Goal: Task Accomplishment & Management: Manage account settings

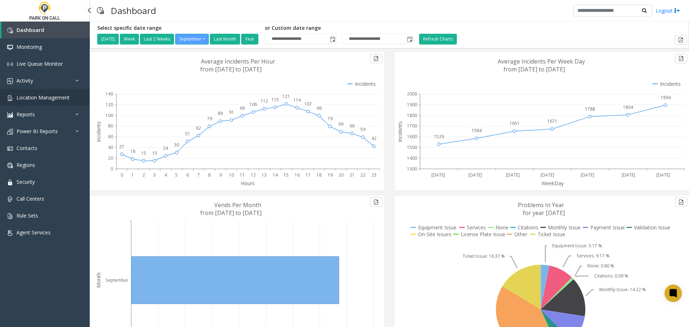
click at [41, 97] on span "Location Management" at bounding box center [43, 97] width 53 height 7
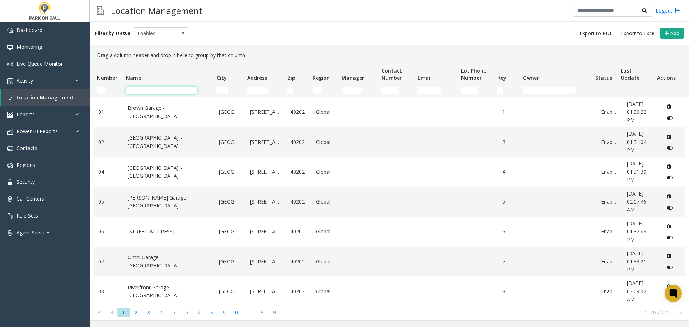
click at [149, 91] on input "Name Filter" at bounding box center [161, 90] width 71 height 7
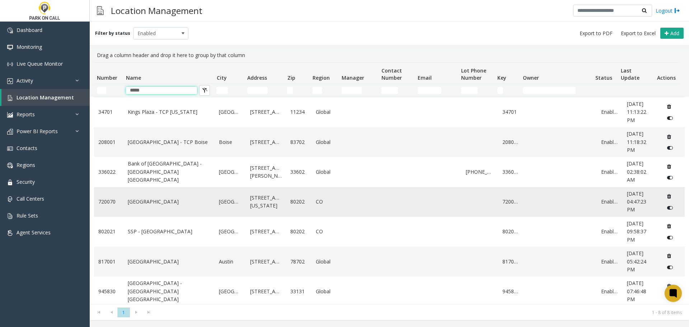
type input "*****"
click at [150, 202] on link "[GEOGRAPHIC_DATA]" at bounding box center [169, 202] width 83 height 8
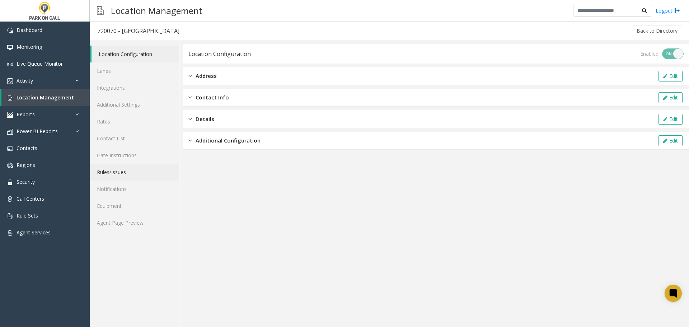
click at [115, 173] on link "Rules/Issues" at bounding box center [134, 172] width 89 height 17
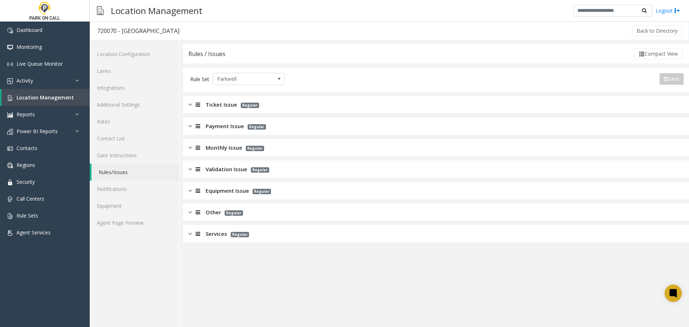
click at [190, 146] on img at bounding box center [190, 148] width 4 height 8
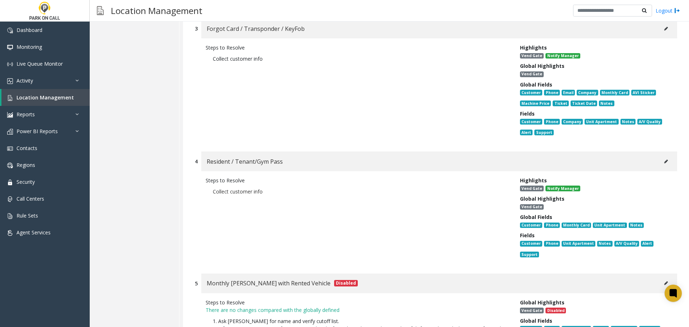
scroll to position [395, 0]
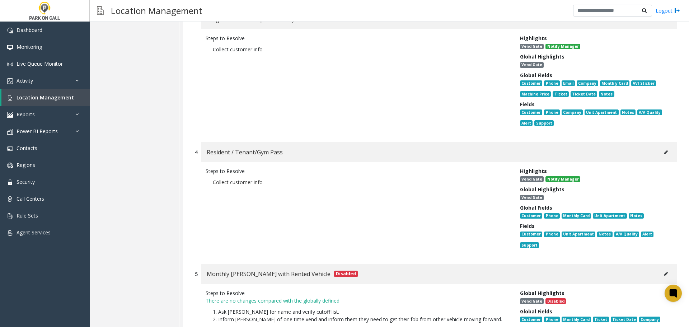
click at [310, 150] on icon at bounding box center [667, 152] width 4 height 4
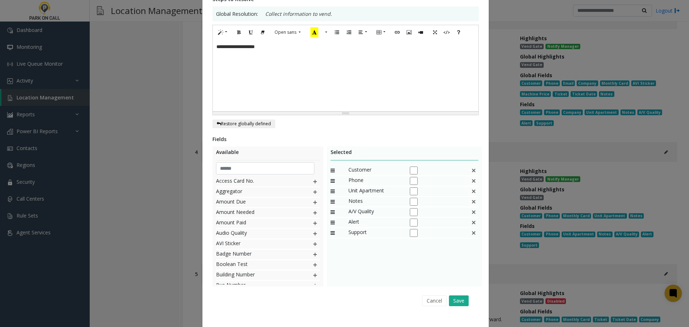
scroll to position [145, 0]
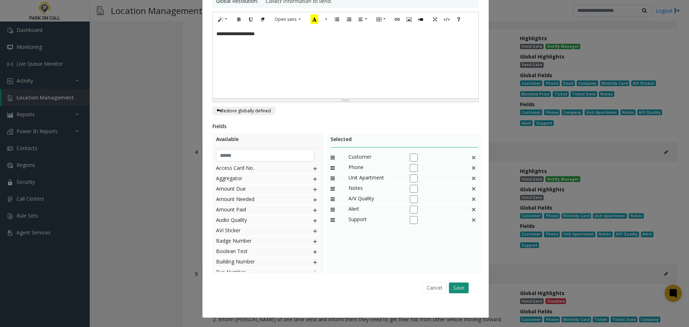
click at [310, 259] on button "Save" at bounding box center [459, 288] width 20 height 11
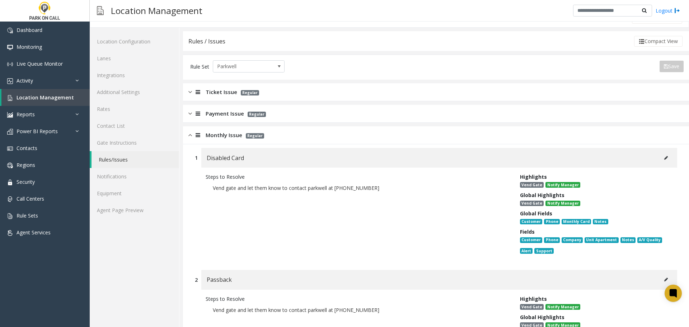
scroll to position [0, 0]
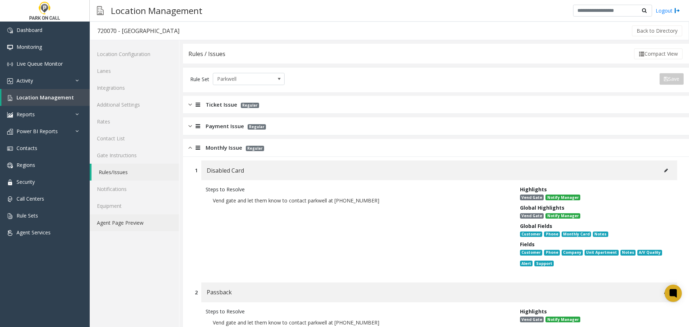
click at [126, 220] on link "Agent Page Preview" at bounding box center [134, 222] width 89 height 17
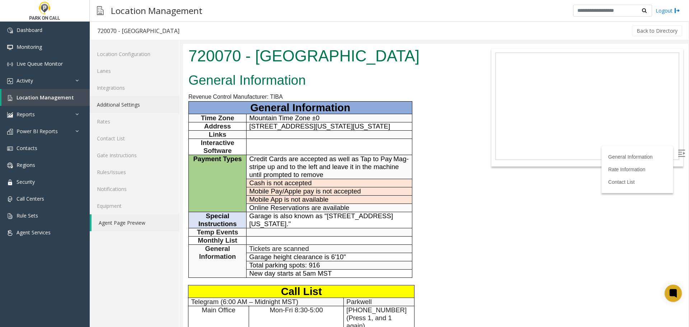
click at [126, 104] on link "Additional Settings" at bounding box center [134, 104] width 89 height 17
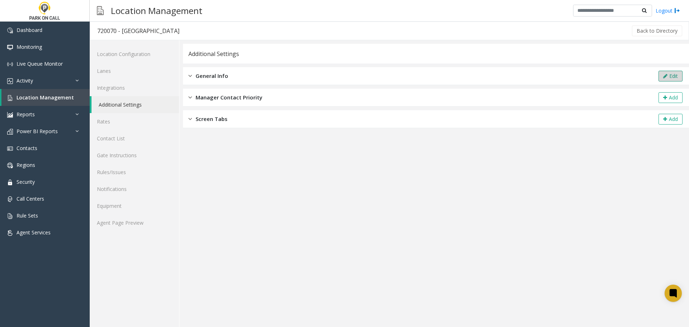
click at [310, 74] on button "Edit" at bounding box center [671, 76] width 24 height 11
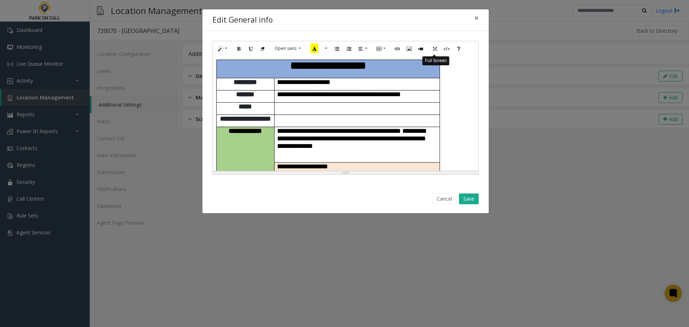
click at [310, 47] on icon "Full Screen" at bounding box center [435, 48] width 4 height 6
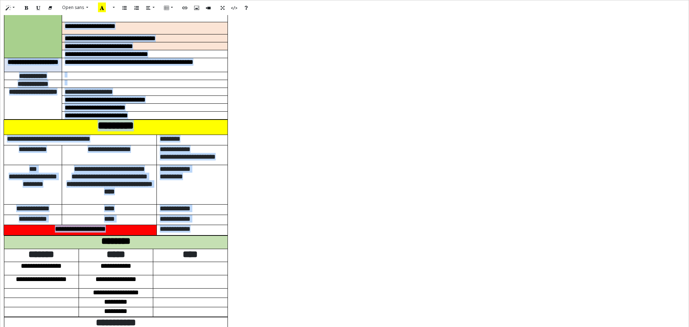
scroll to position [152, 0]
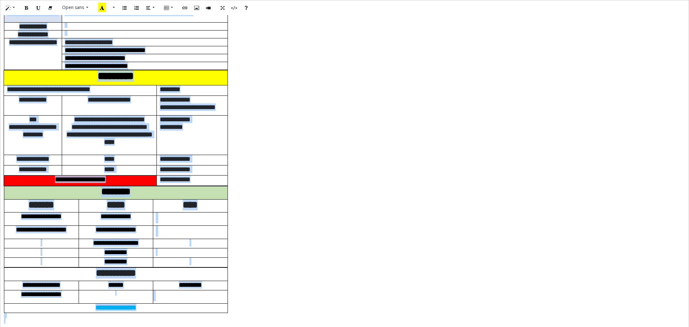
drag, startPoint x: 3, startPoint y: 20, endPoint x: 339, endPoint y: 344, distance: 466.9
click at [310, 259] on html "Dashboard Monitoring Live Queue Monitor Activity Daily Activity Lane Activity A…" at bounding box center [344, 163] width 689 height 327
paste div
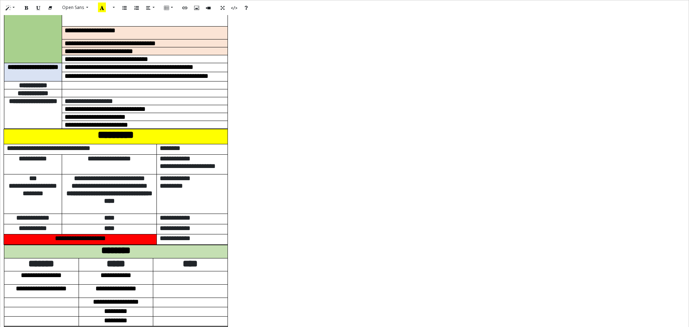
scroll to position [161, 0]
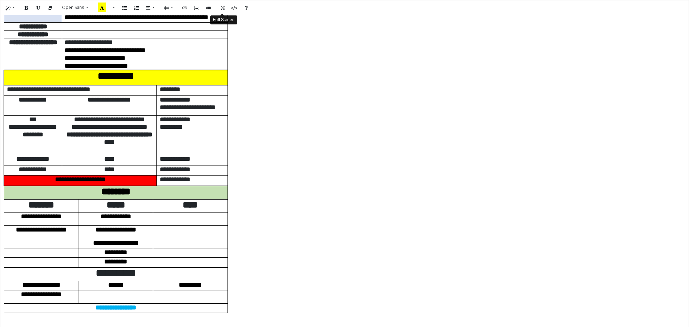
click at [224, 9] on icon "Full Screen" at bounding box center [222, 7] width 4 height 6
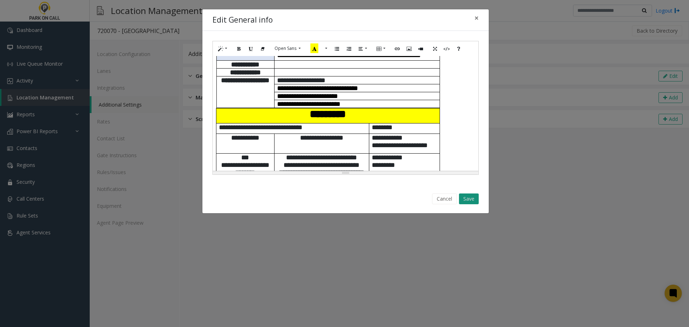
click at [310, 198] on button "Save" at bounding box center [469, 199] width 20 height 11
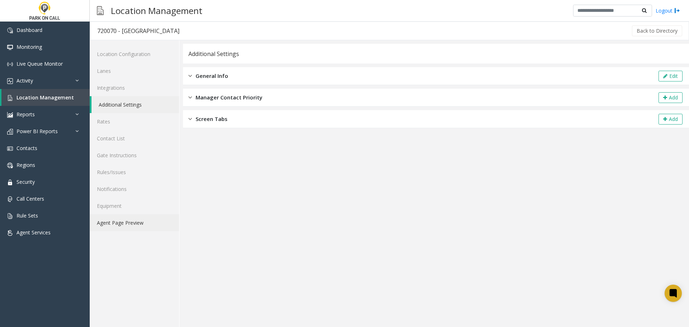
click at [119, 223] on link "Agent Page Preview" at bounding box center [134, 222] width 89 height 17
